Goal: Check status

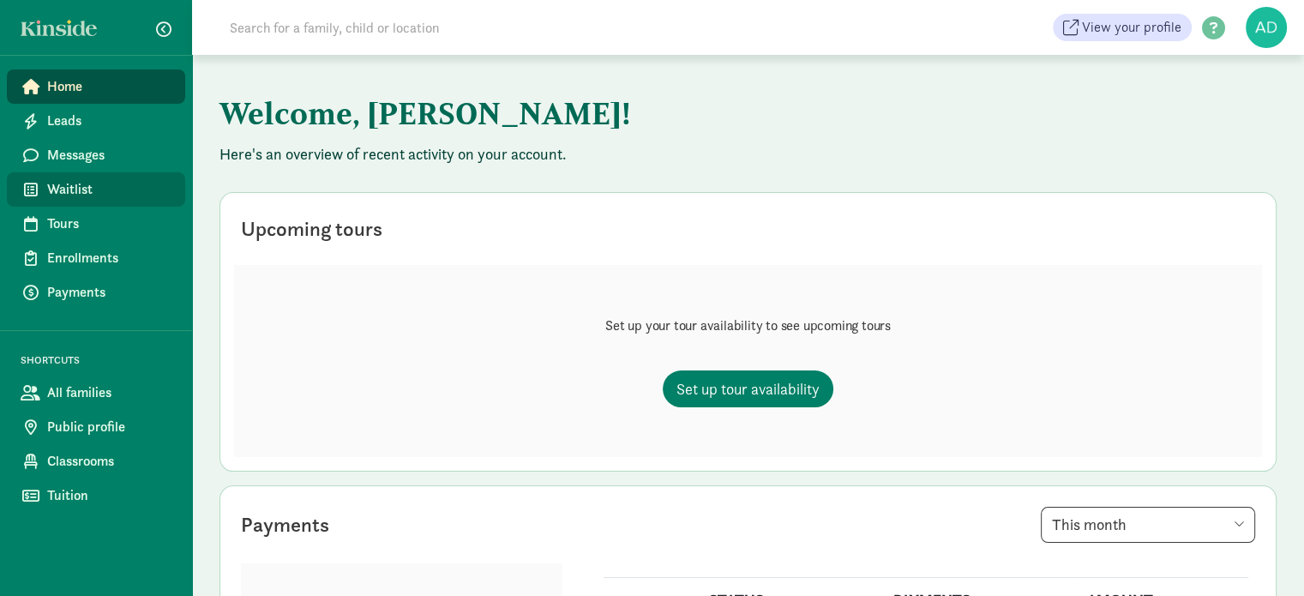
click at [65, 181] on span "Waitlist" at bounding box center [109, 189] width 124 height 21
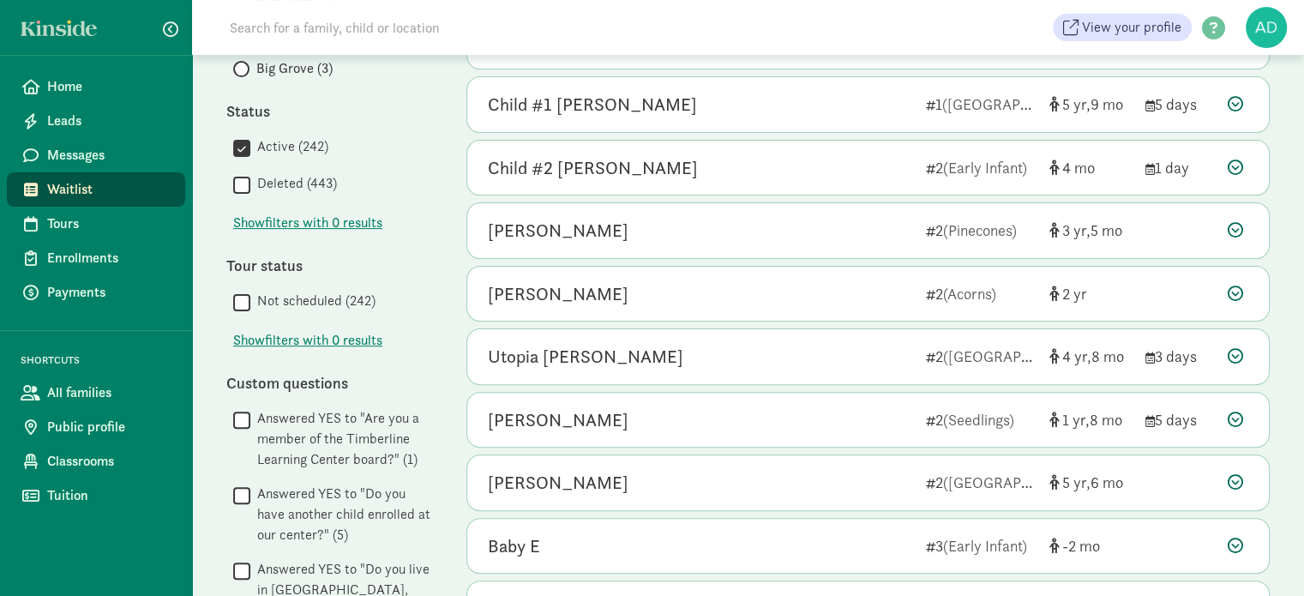
scroll to position [514, 0]
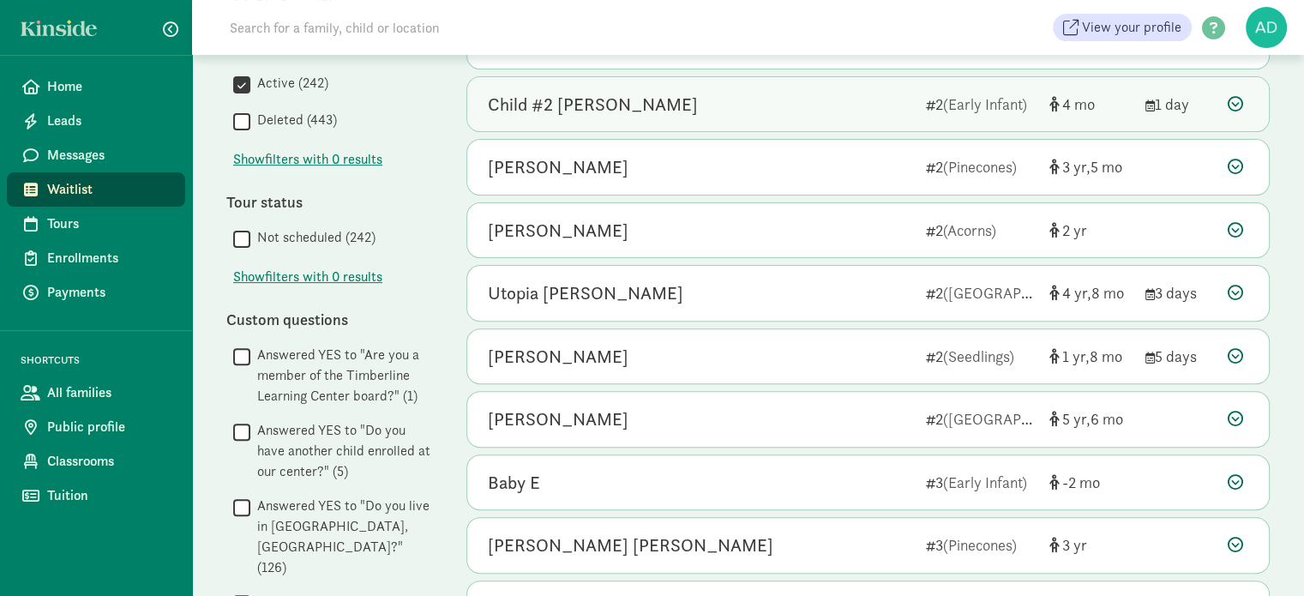
click at [671, 109] on div "Child #2 [PERSON_NAME]" at bounding box center [700, 104] width 424 height 27
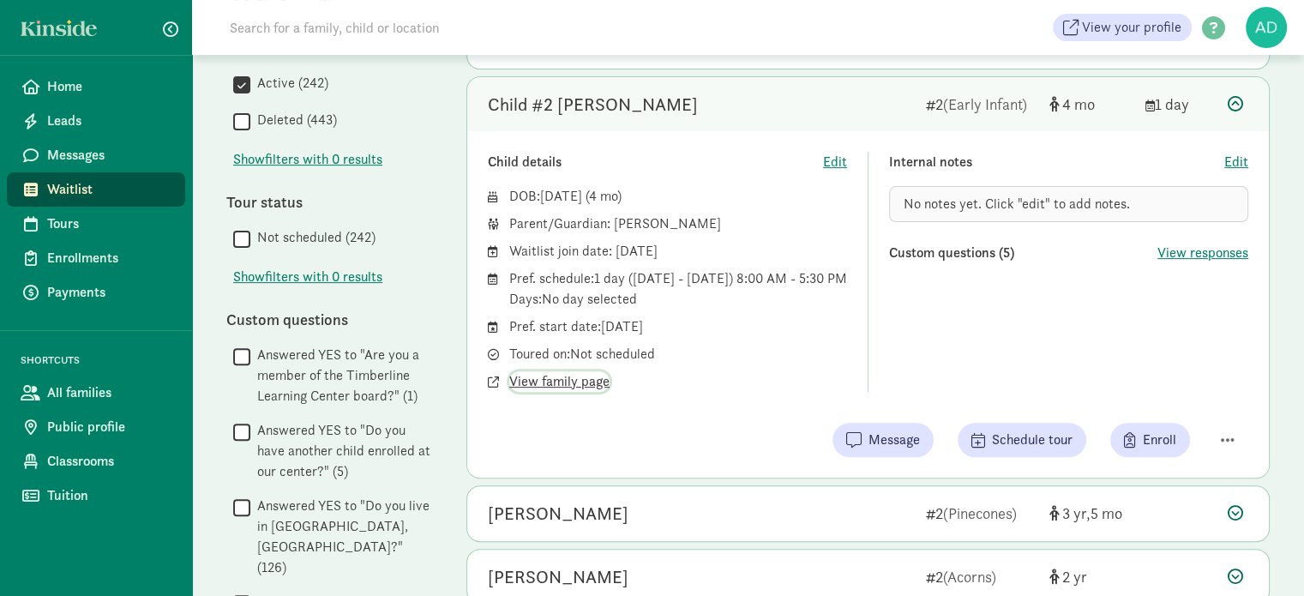
click at [547, 392] on span "View family page" at bounding box center [559, 381] width 100 height 21
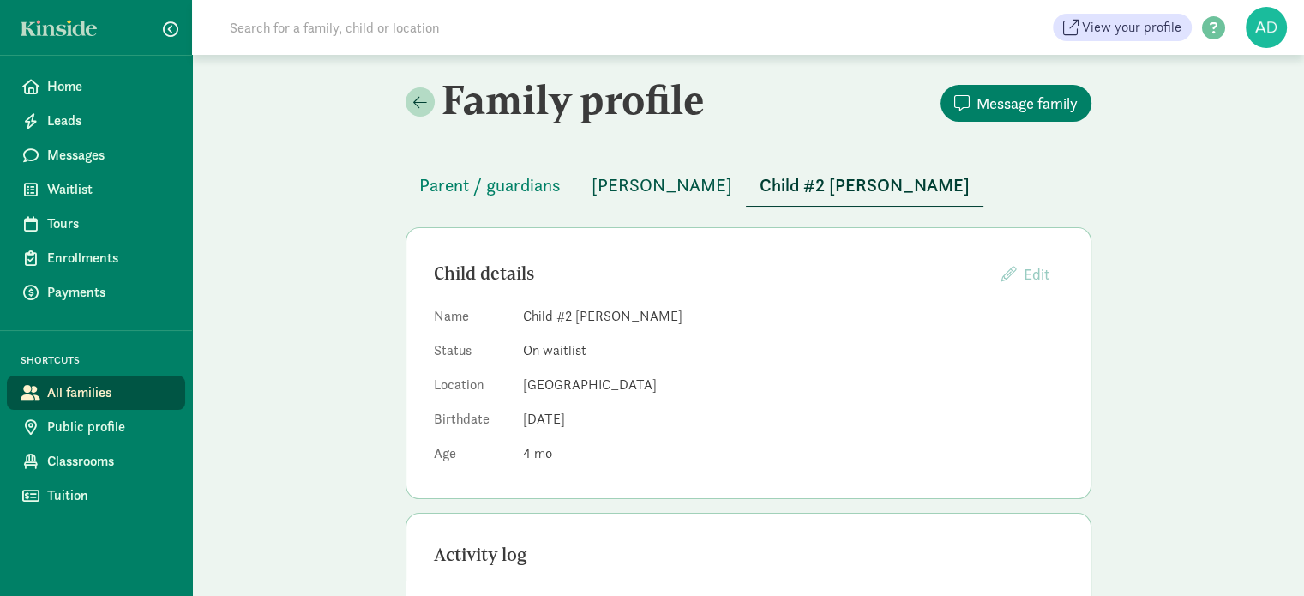
click at [622, 191] on span "[PERSON_NAME]" at bounding box center [662, 184] width 141 height 27
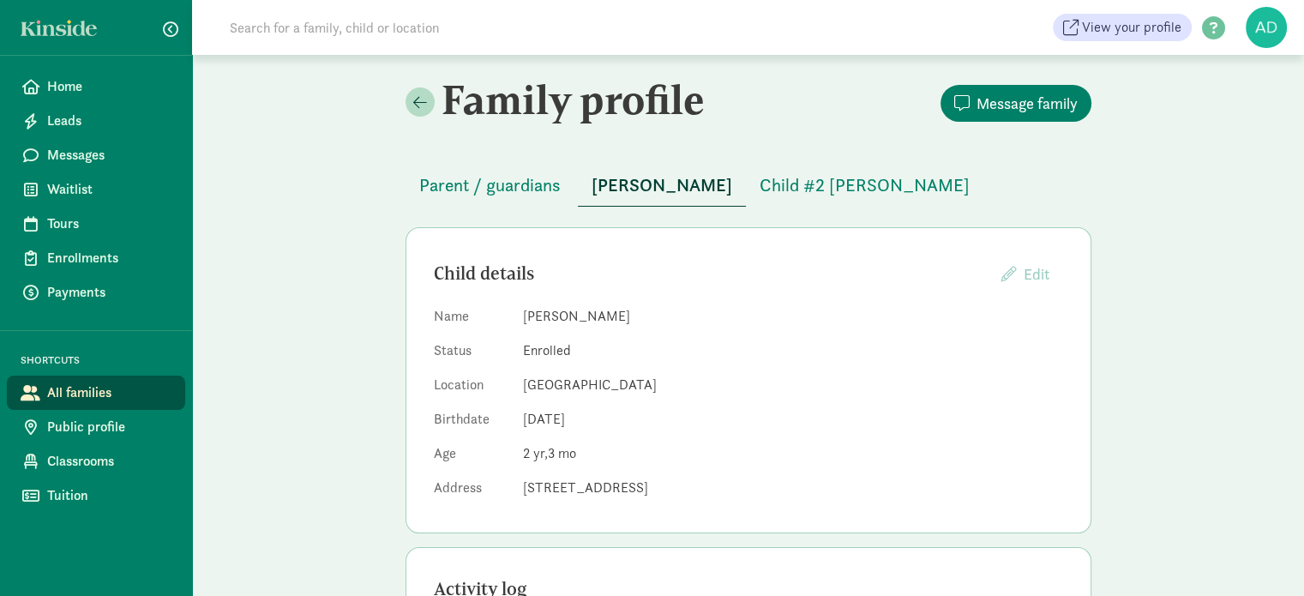
drag, startPoint x: 506, startPoint y: 486, endPoint x: 923, endPoint y: 517, distance: 417.9
click at [923, 517] on div "Child details Edit Providers cannot edit children whose parents have created a …" at bounding box center [749, 380] width 686 height 306
copy dl "[STREET_ADDRESS]"
